Goal: Information Seeking & Learning: Learn about a topic

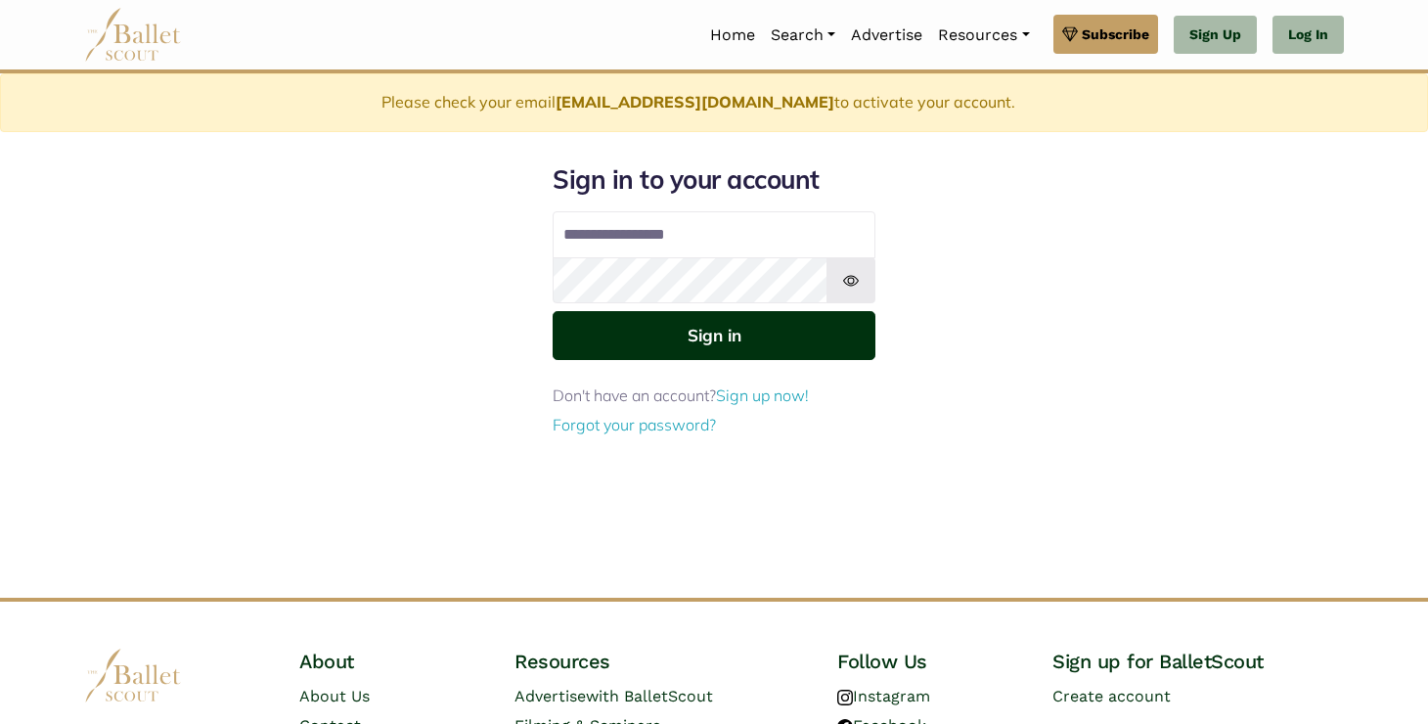
click at [703, 336] on button "Sign in" at bounding box center [714, 335] width 323 height 48
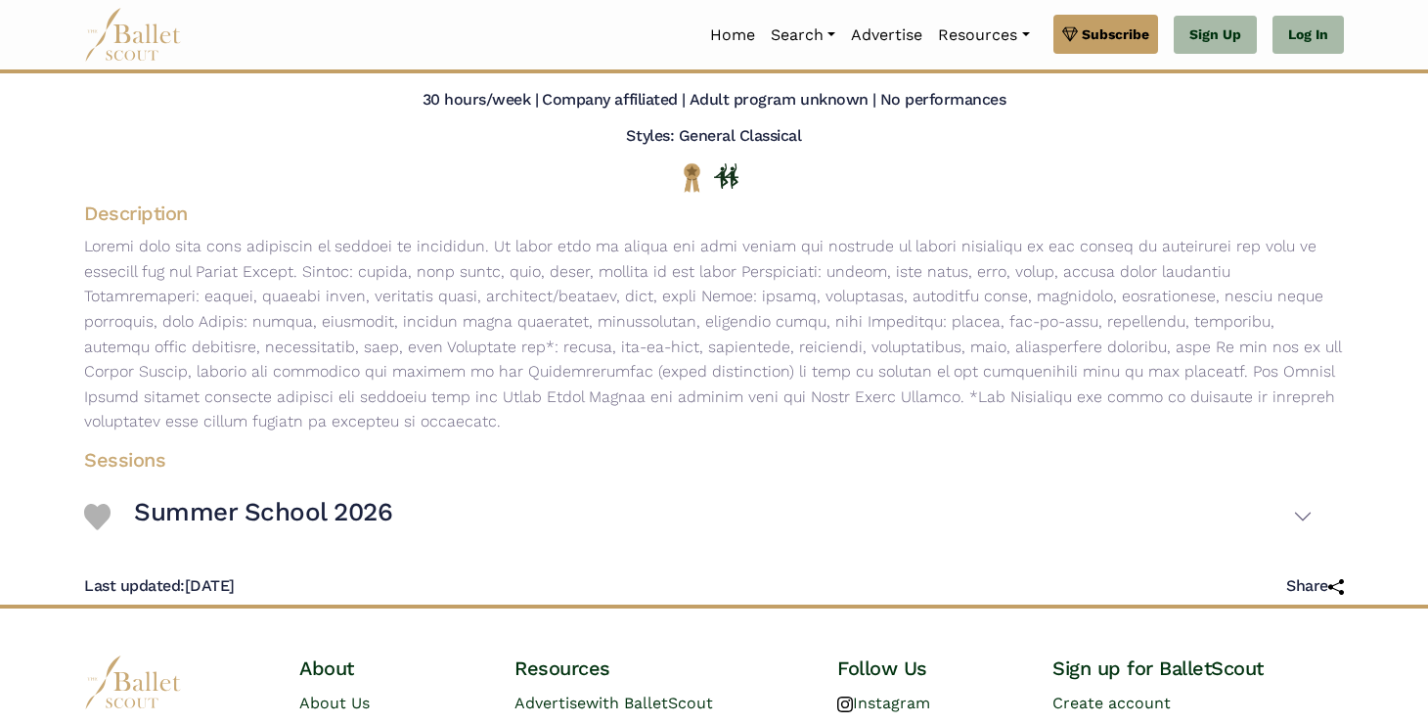
scroll to position [189, 0]
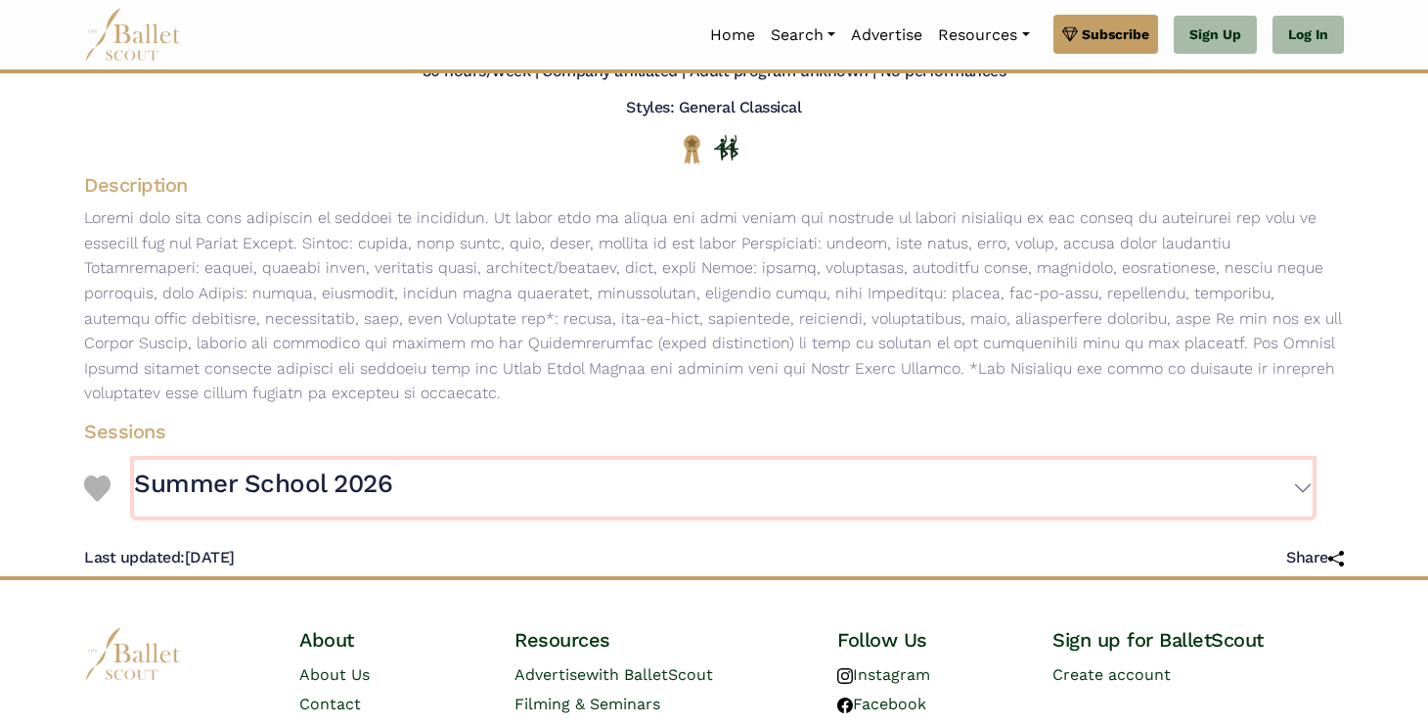
click at [1297, 489] on button "Summer School 2026" at bounding box center [723, 488] width 1178 height 57
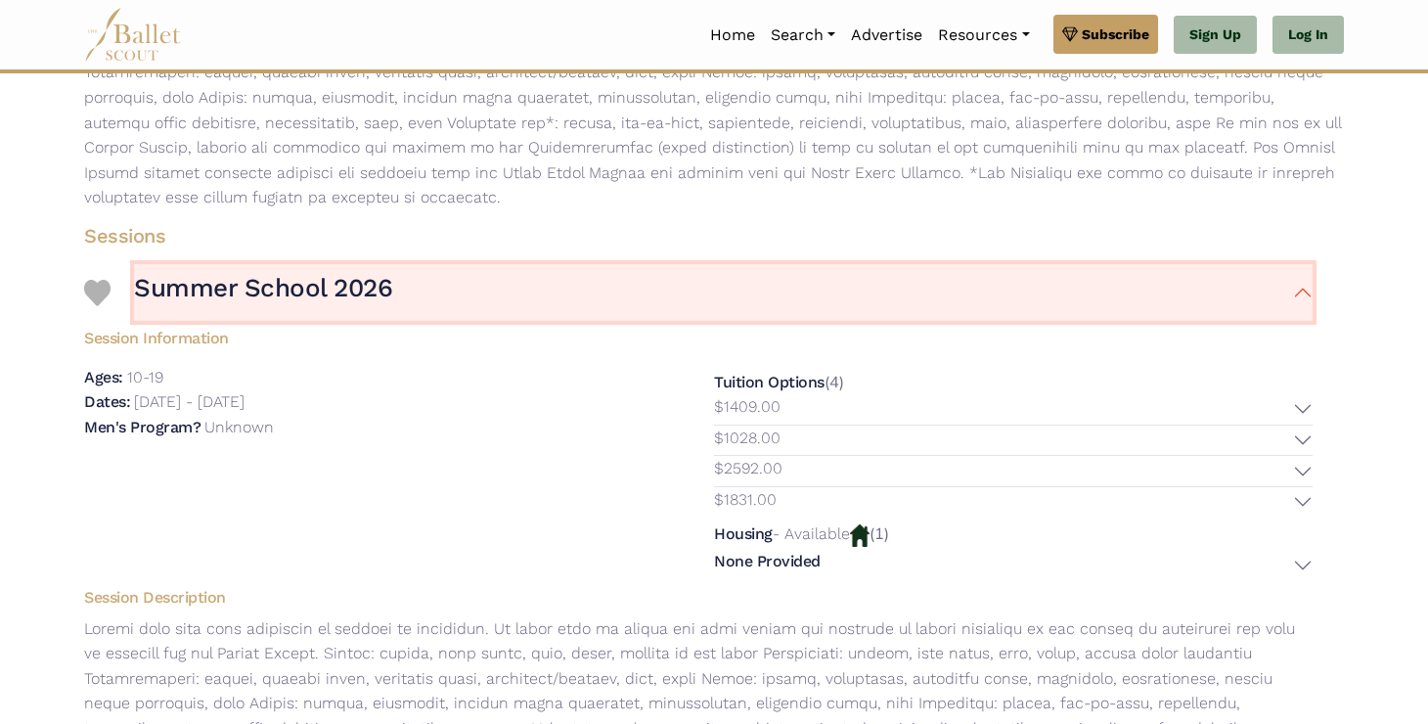
scroll to position [387, 0]
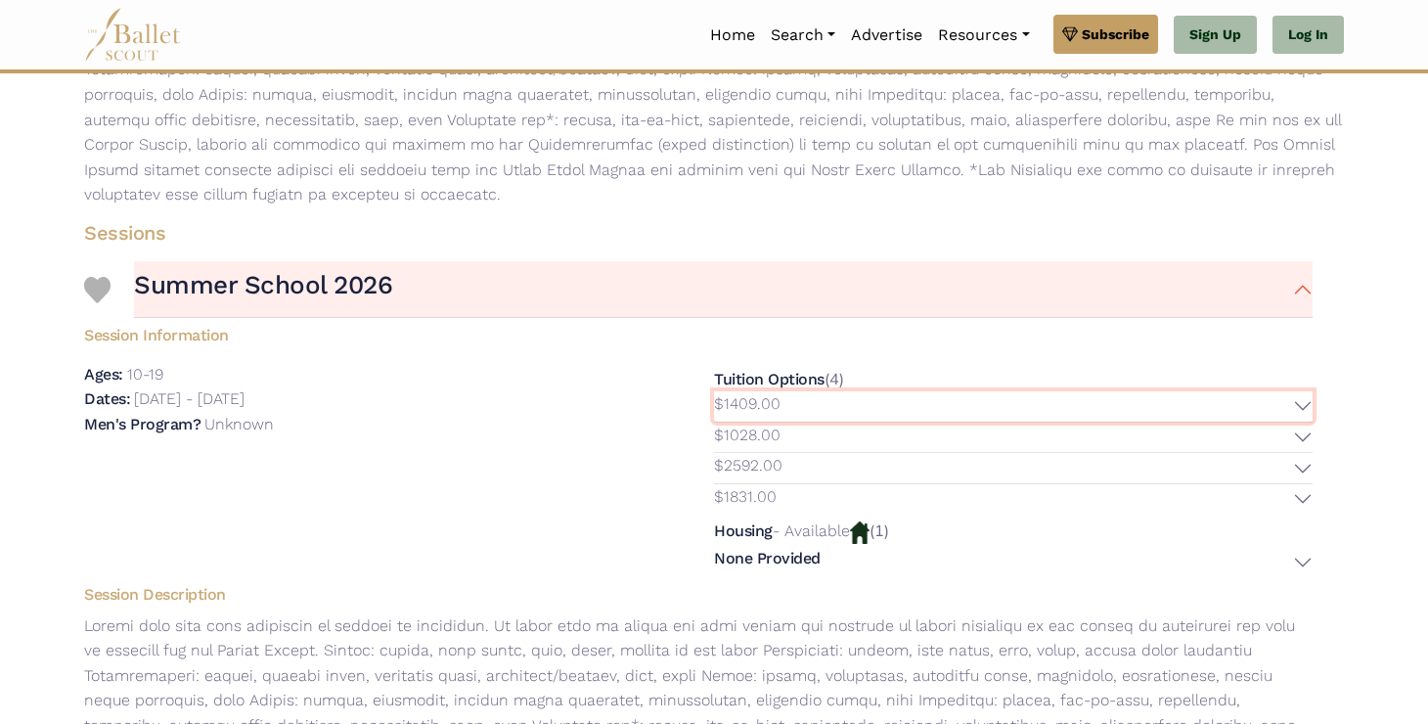
click at [1301, 399] on button "$1409.00" at bounding box center [1013, 406] width 599 height 30
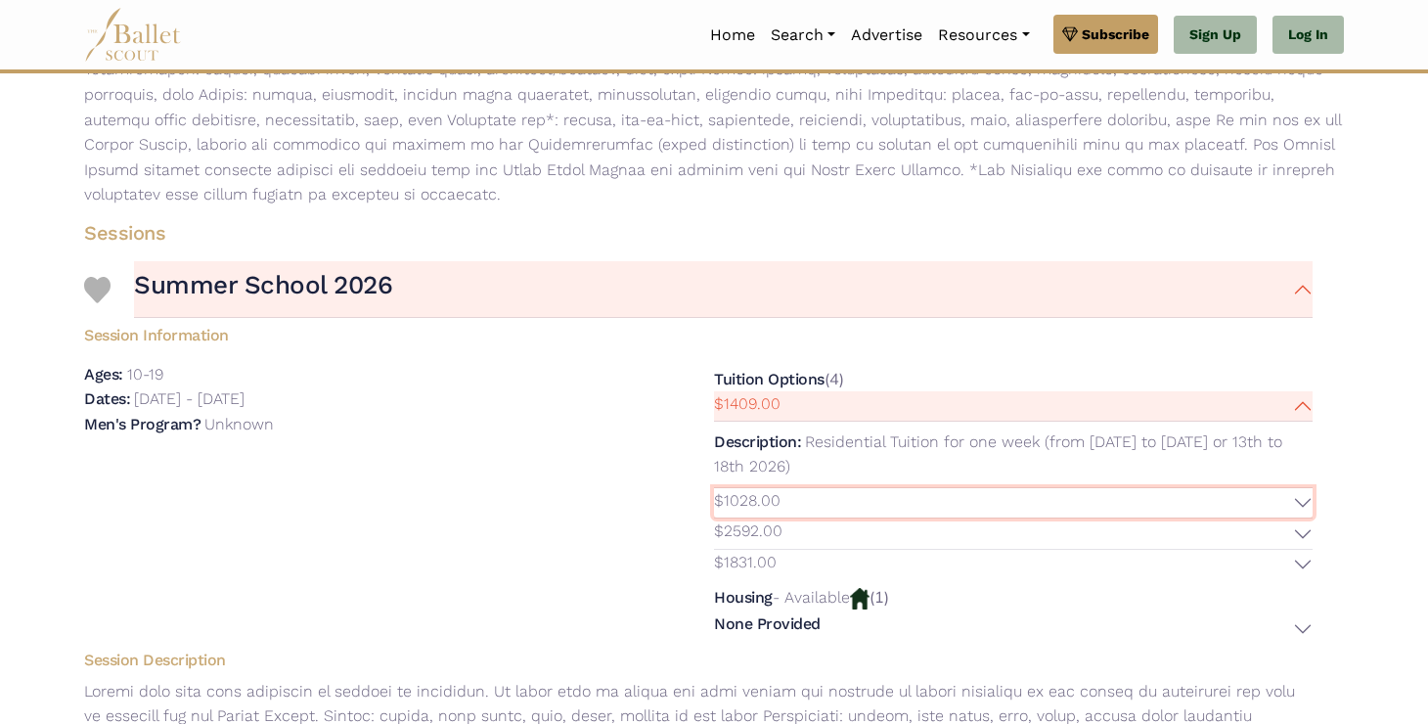
click at [1309, 507] on button "$1028.00" at bounding box center [1013, 503] width 599 height 30
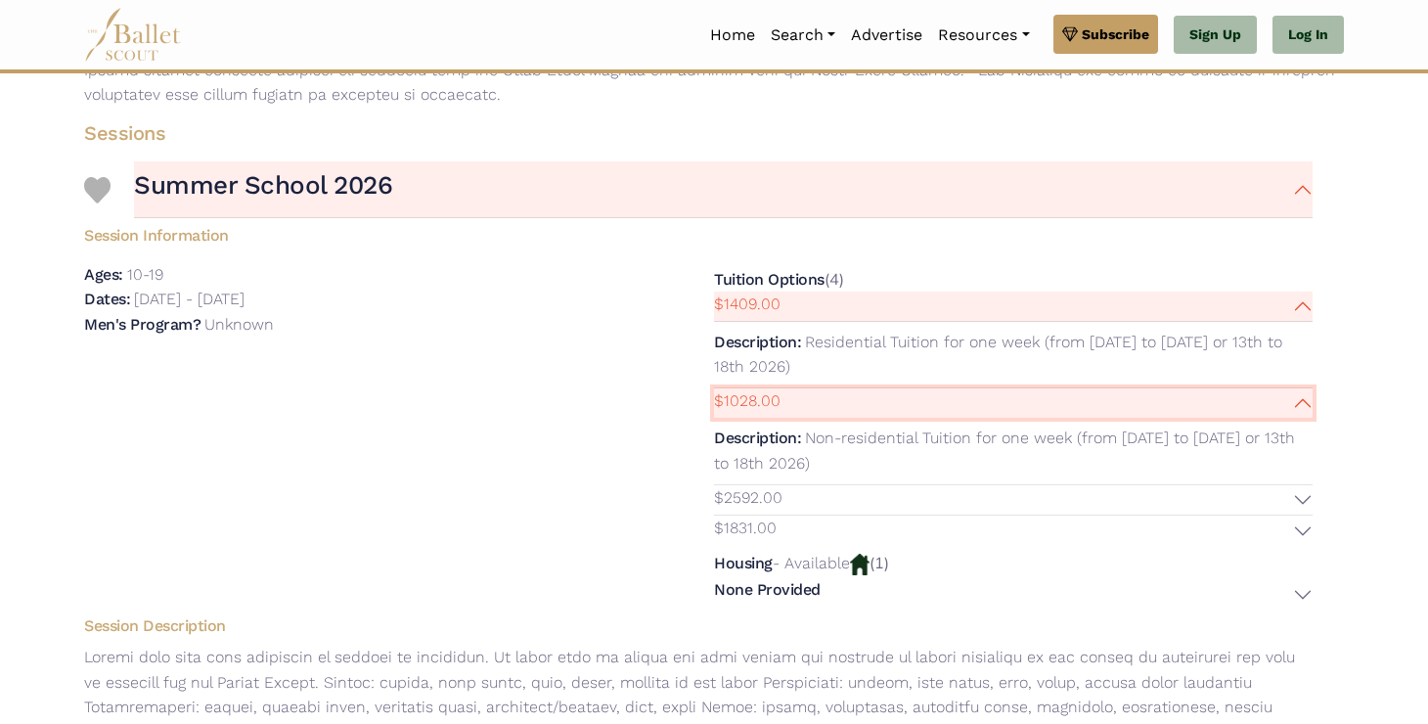
scroll to position [488, 0]
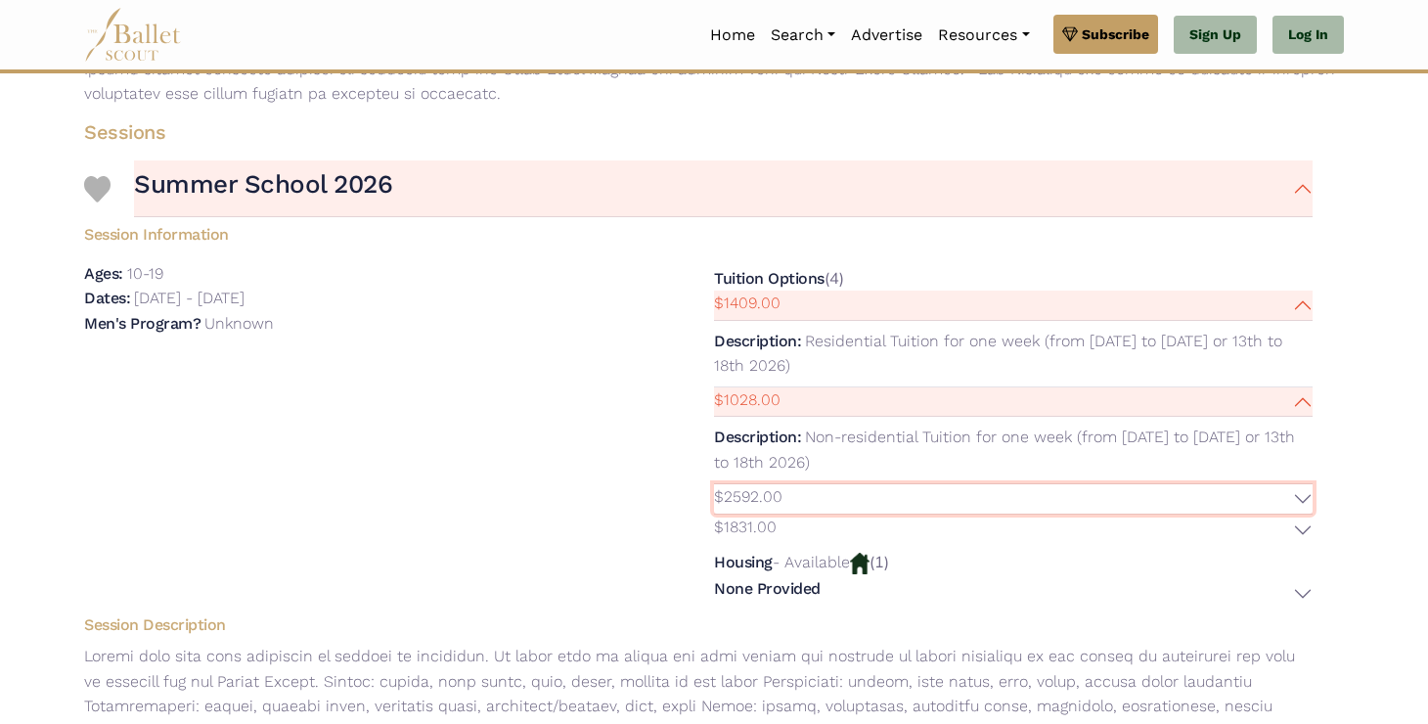
click at [1303, 506] on button "$2592.00" at bounding box center [1013, 499] width 599 height 30
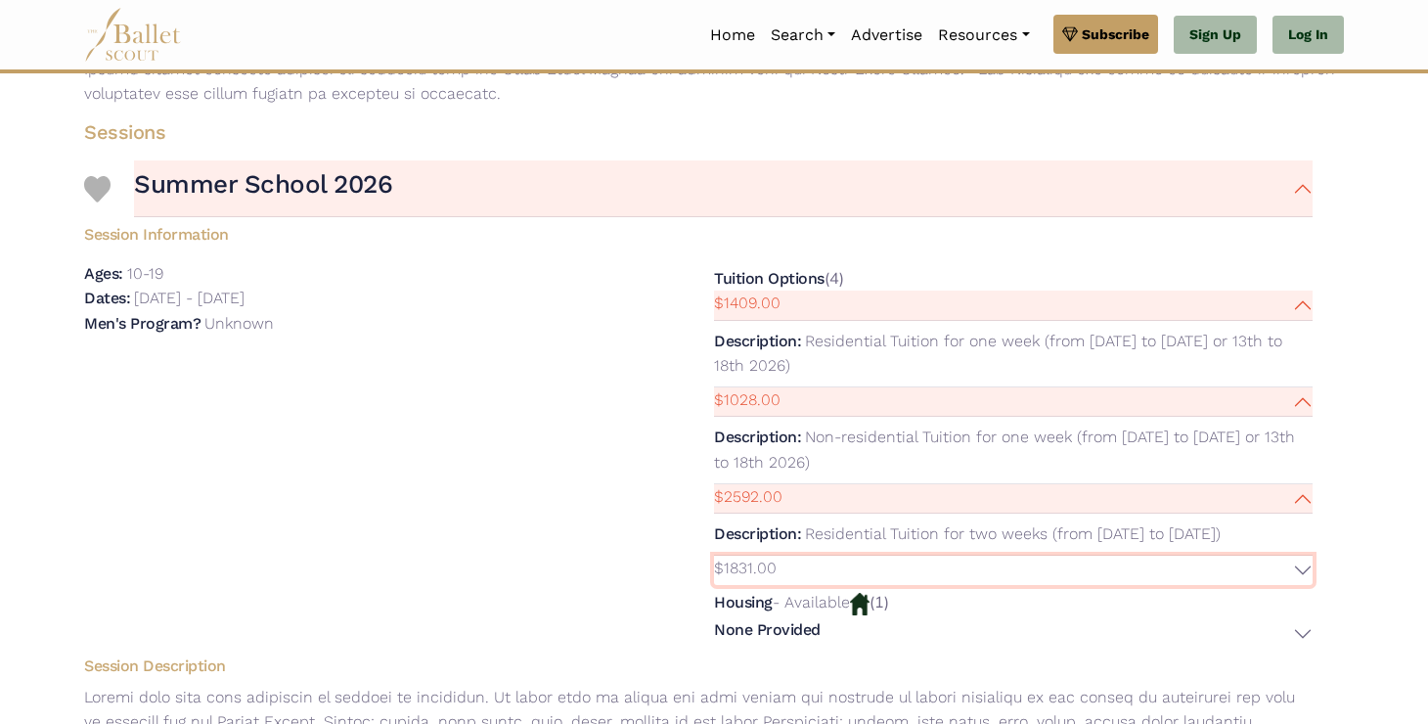
click at [1303, 579] on button "$1831.00" at bounding box center [1013, 570] width 599 height 30
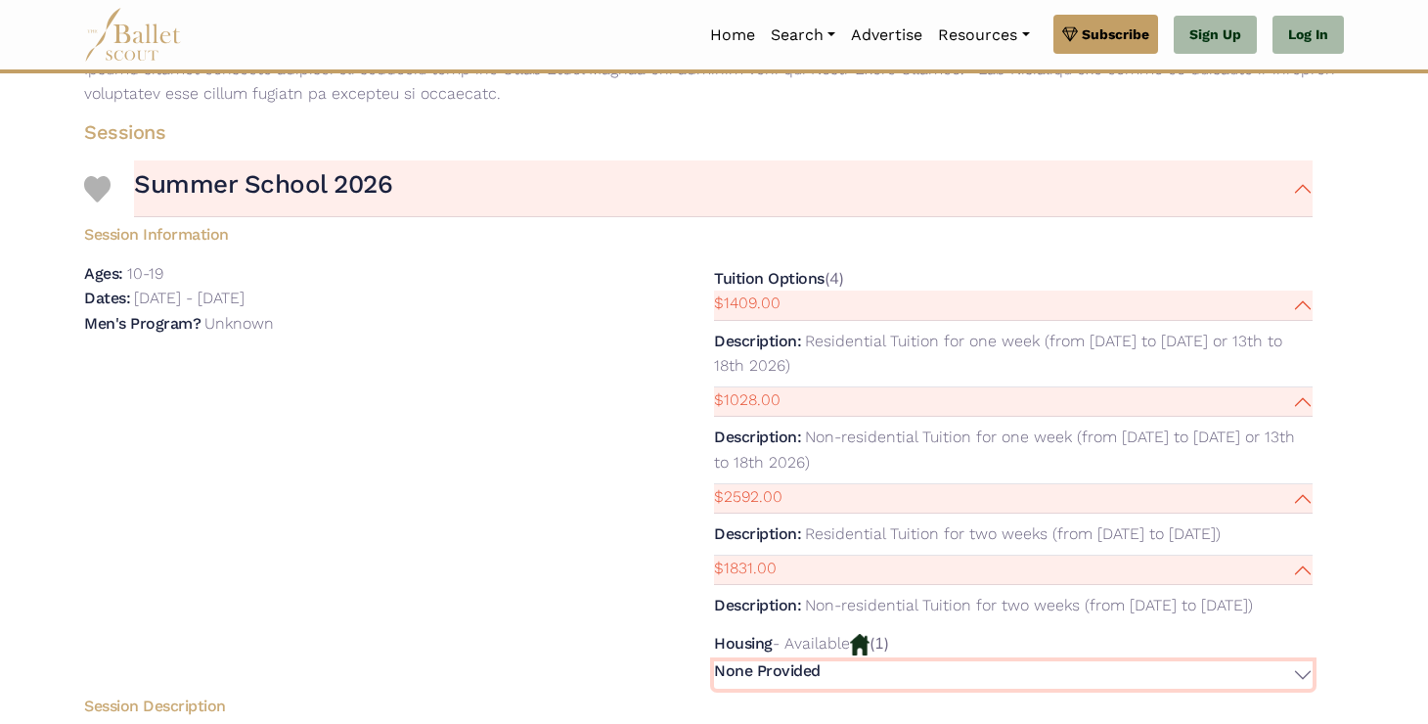
click at [1294, 670] on button "None Provided" at bounding box center [1013, 675] width 599 height 28
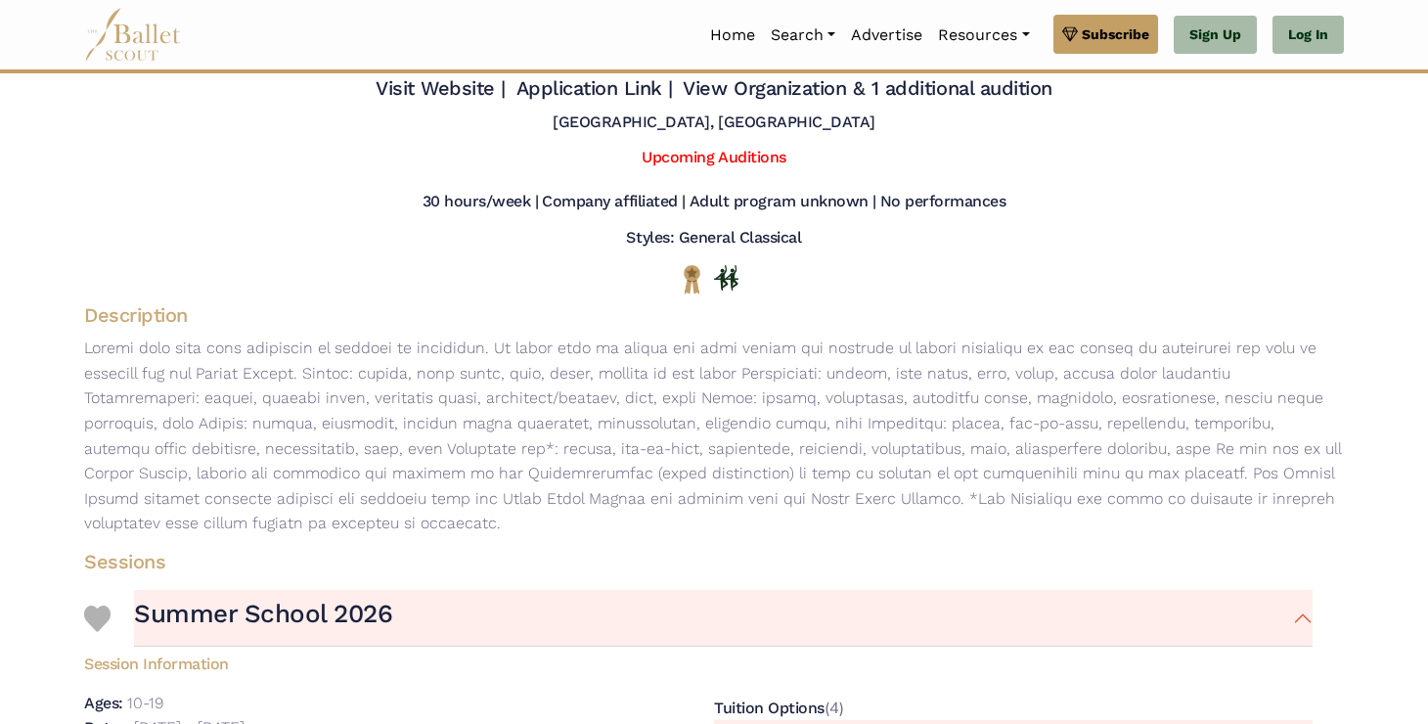
scroll to position [60, 0]
click at [500, 202] on h5 "30 hours/week |" at bounding box center [480, 201] width 116 height 21
click at [689, 231] on h5 "Styles: General Classical" at bounding box center [713, 237] width 175 height 21
click at [700, 158] on link "Upcoming Auditions" at bounding box center [714, 156] width 144 height 19
